Goal: Check status: Check status

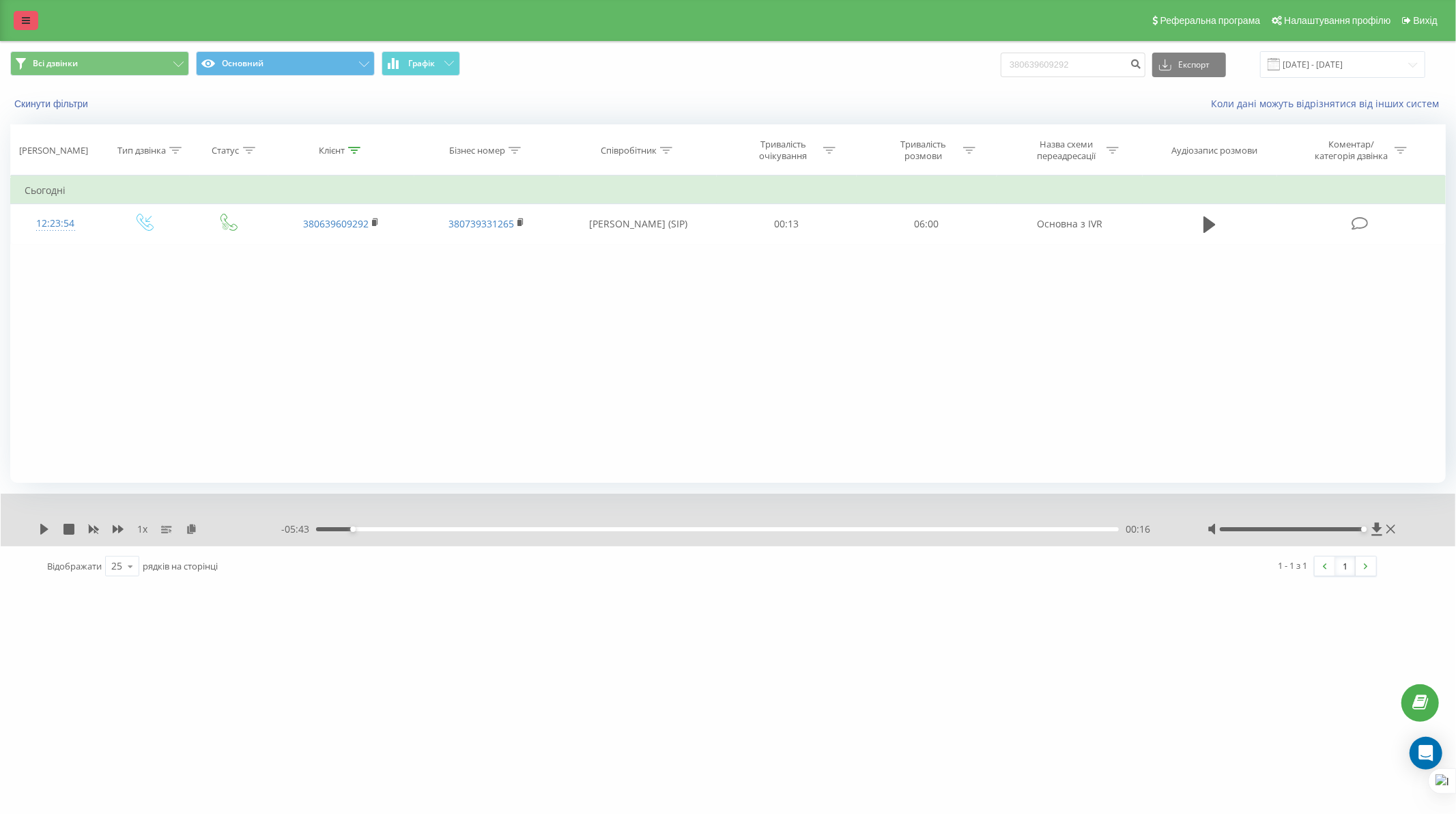
click at [17, 17] on link at bounding box center [25, 20] width 24 height 19
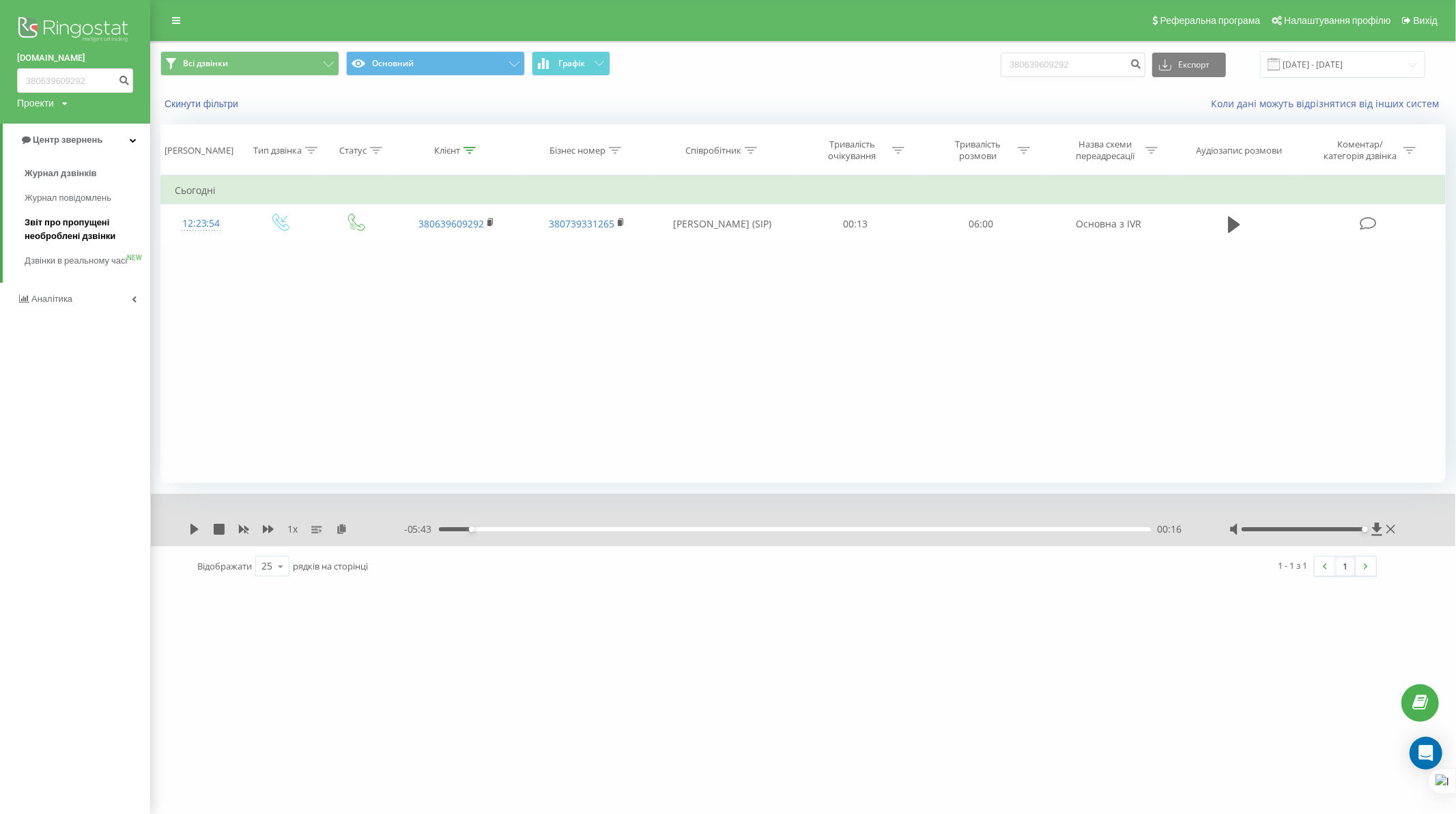
click at [82, 237] on span "Звіт про пропущені необроблені дзвінки" at bounding box center [83, 229] width 119 height 27
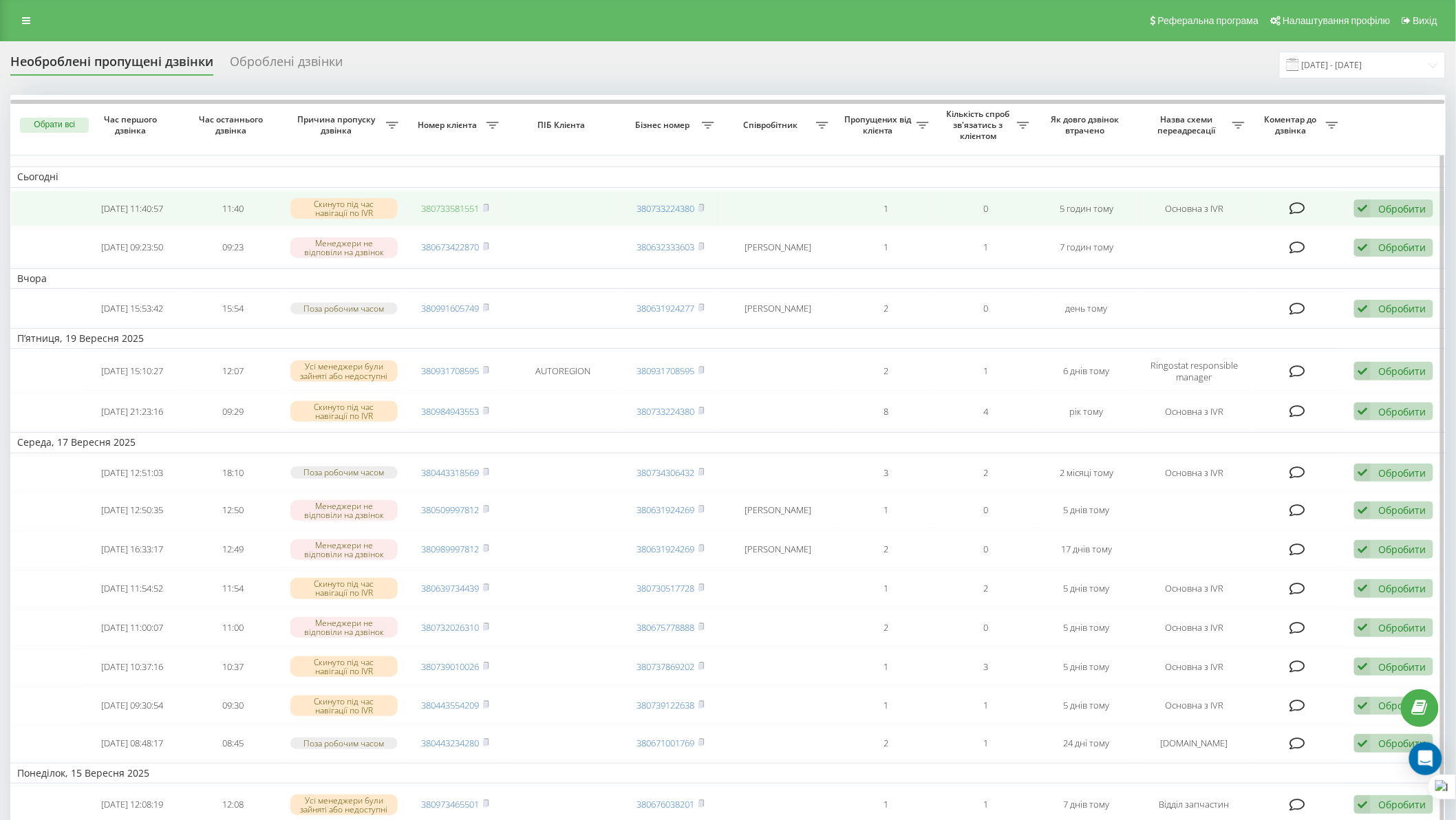
click at [448, 204] on link "380733581551" at bounding box center [450, 208] width 58 height 13
